Goal: Navigation & Orientation: Find specific page/section

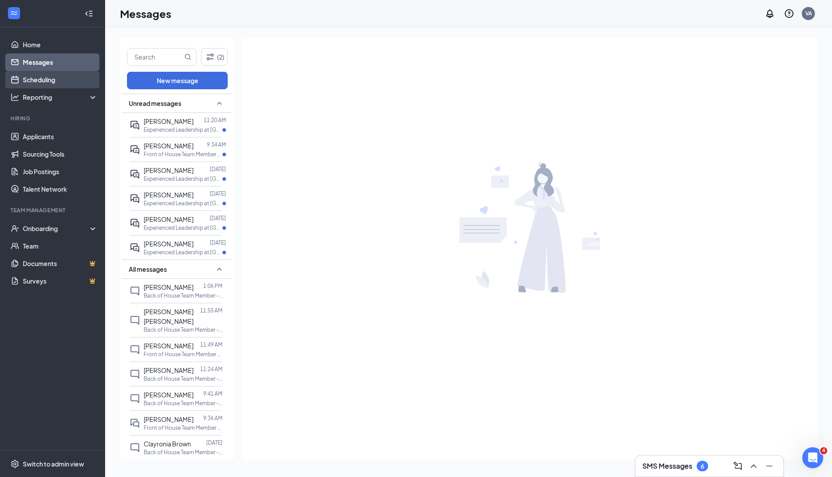
click at [57, 83] on link "Scheduling" at bounding box center [60, 80] width 75 height 18
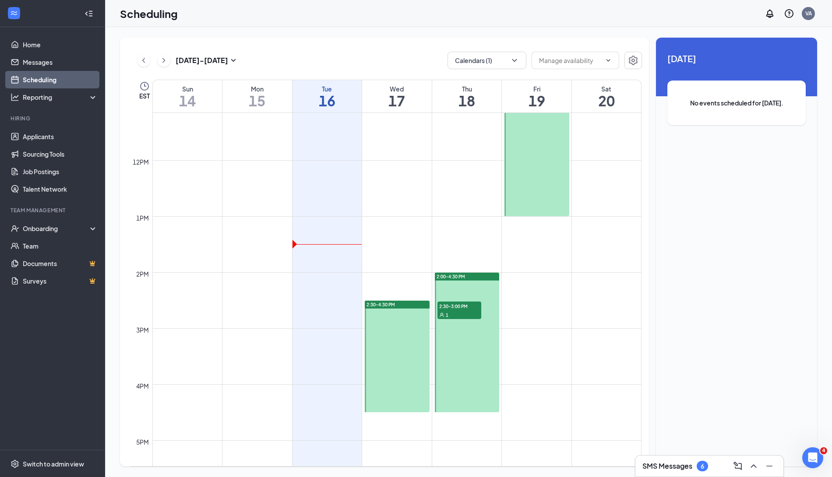
scroll to position [625, 0]
click at [444, 314] on icon "User" at bounding box center [441, 316] width 5 height 5
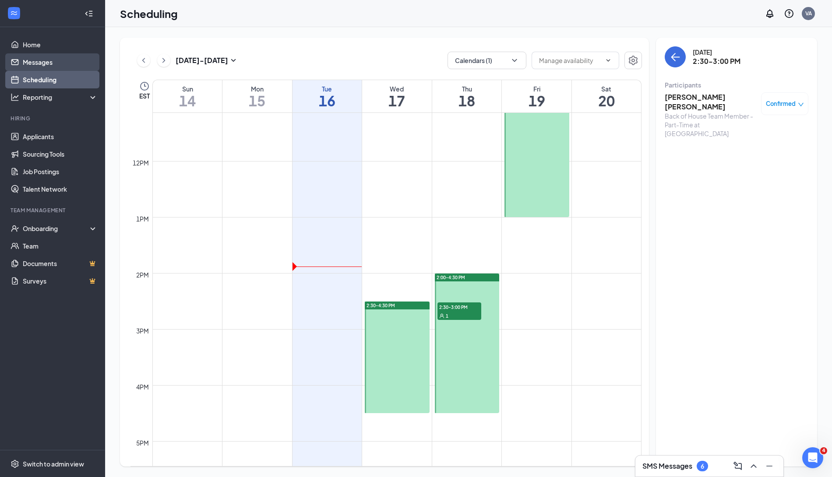
click at [37, 62] on link "Messages" at bounding box center [60, 62] width 75 height 18
